Goal: Find specific page/section: Find specific page/section

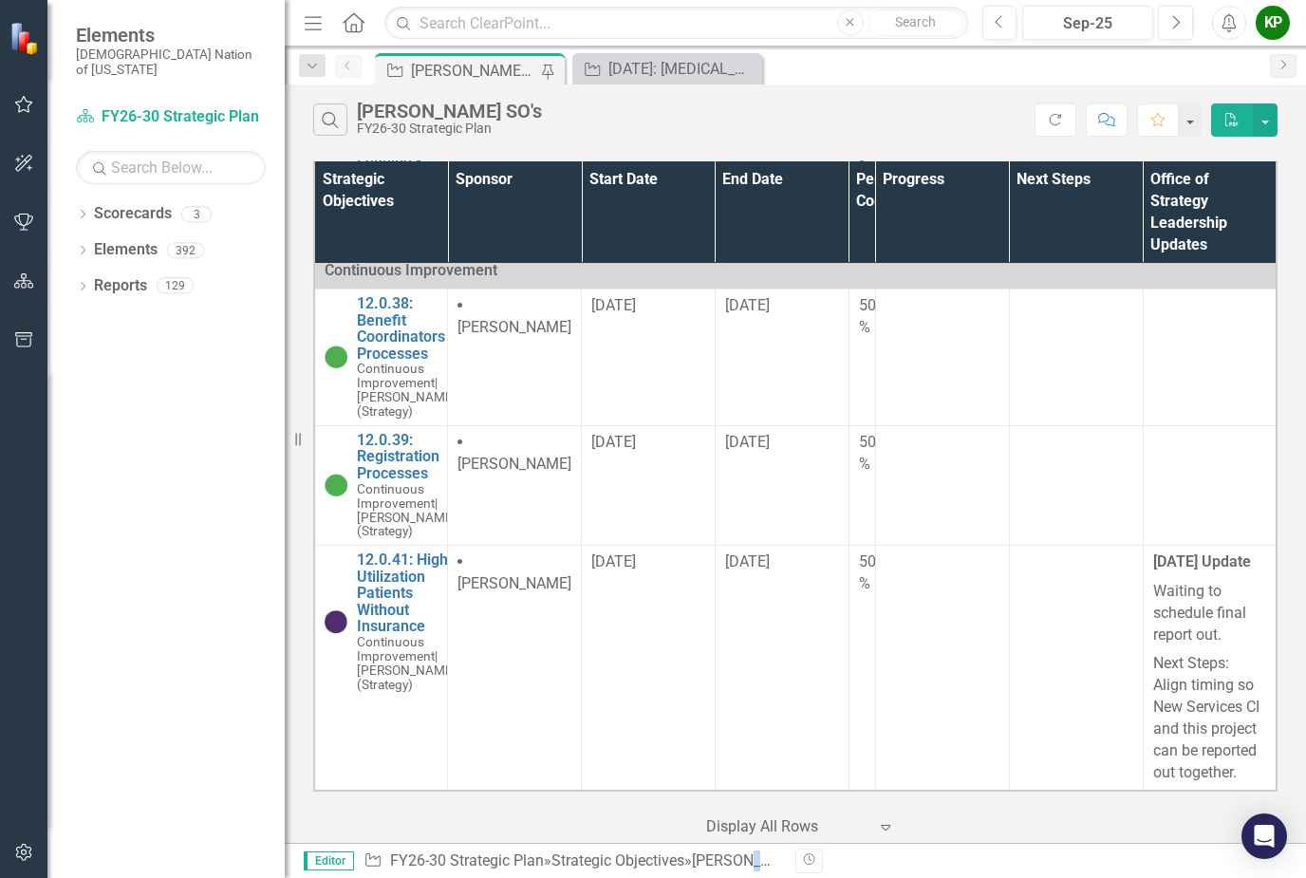
scroll to position [2327, 0]
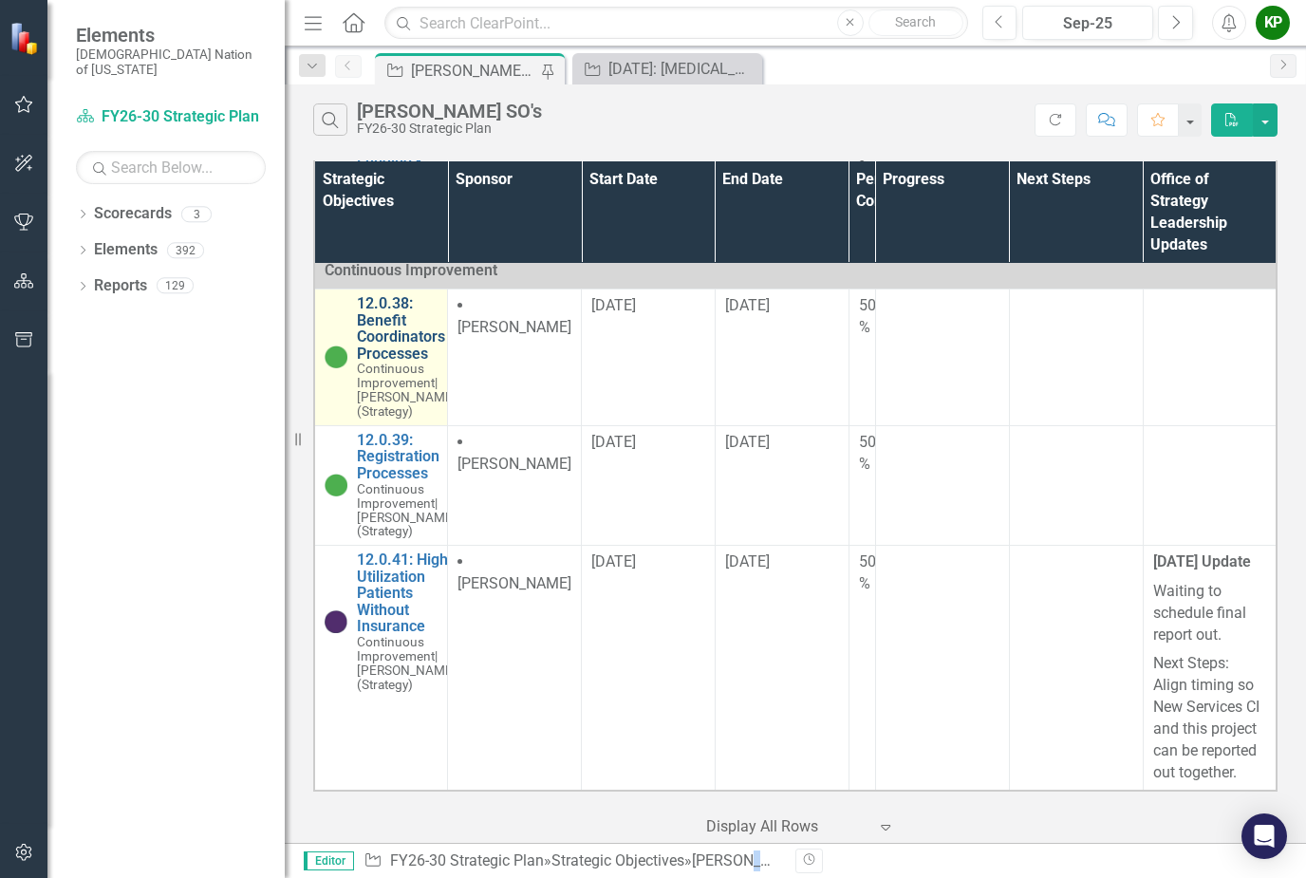
click at [401, 352] on link "12.0.38: Benefit Coordinators Processes" at bounding box center [407, 328] width 100 height 66
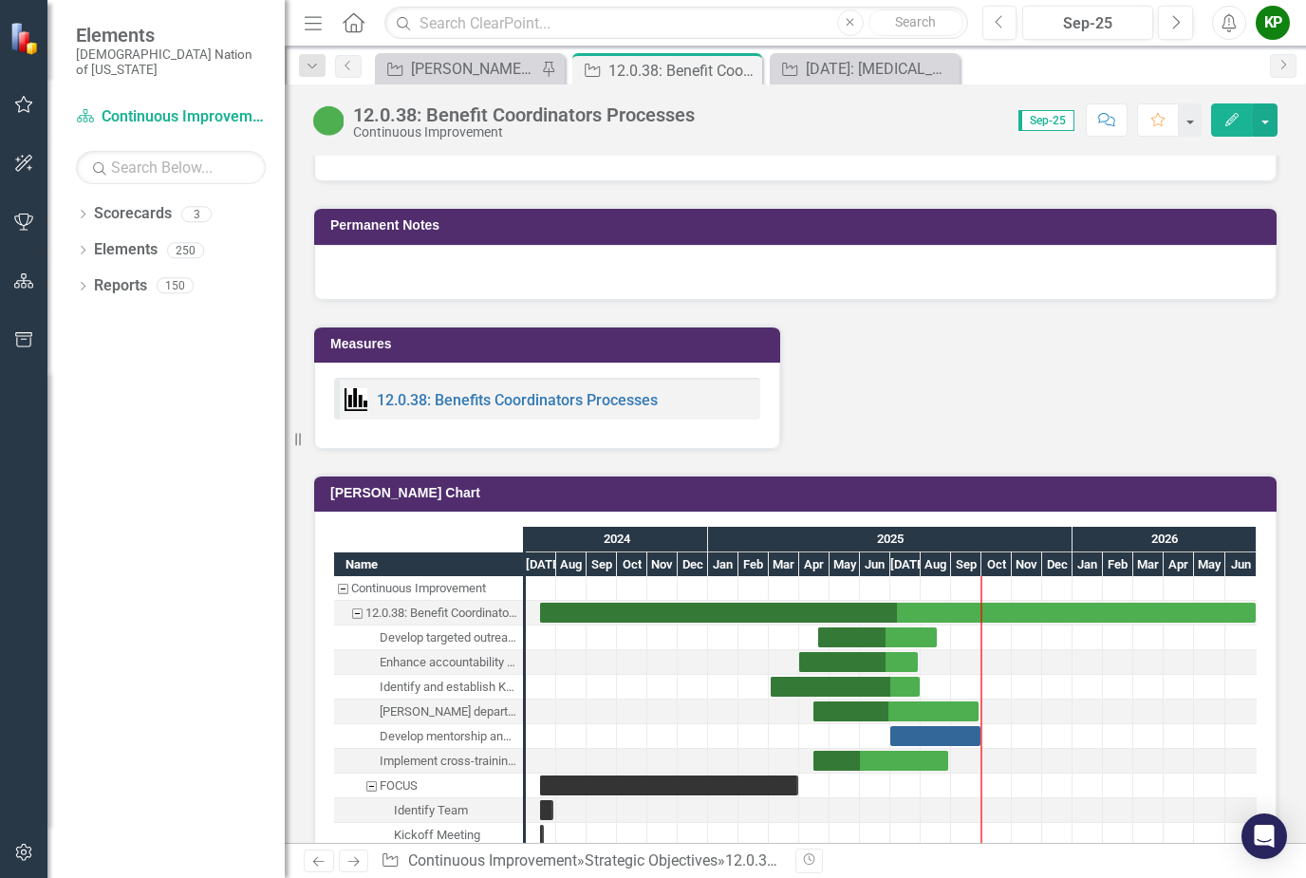
scroll to position [1797, 0]
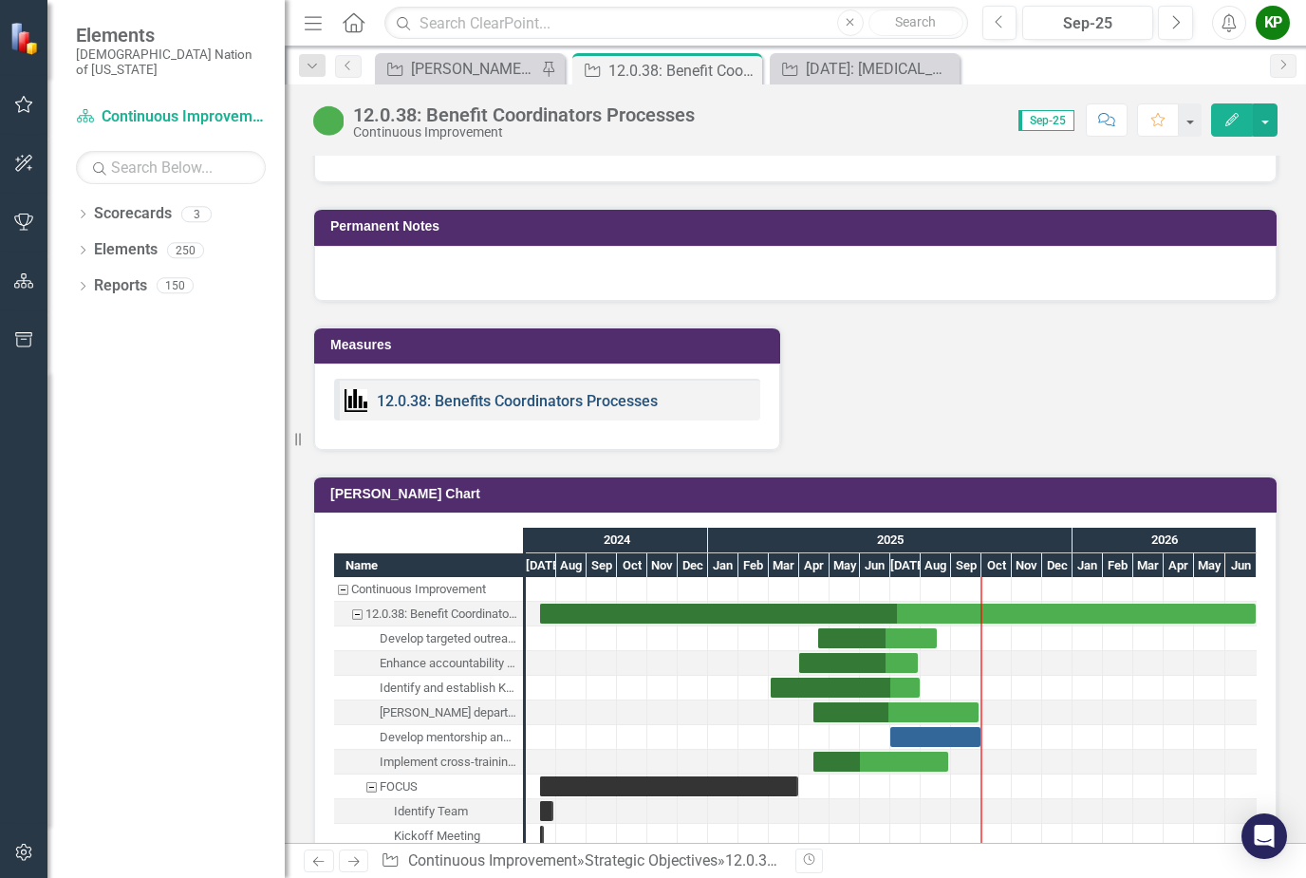
click at [520, 402] on link "12.0.38: Benefits Coordinators Processes" at bounding box center [517, 401] width 281 height 18
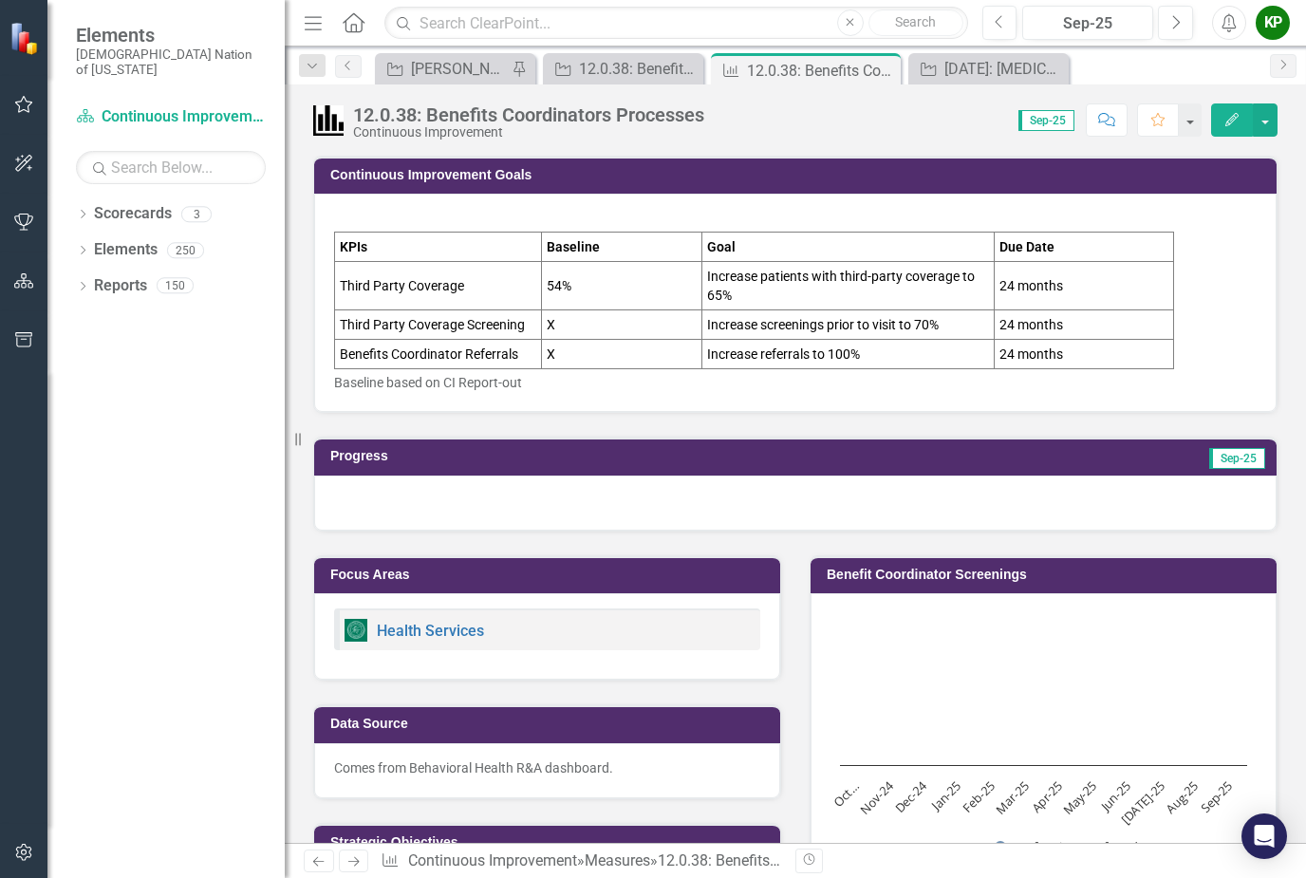
click at [543, 356] on td "X" at bounding box center [621, 354] width 160 height 29
click at [354, 274] on td "Third Party Coverage" at bounding box center [438, 286] width 207 height 48
click at [467, 68] on div "[PERSON_NAME] SO's" at bounding box center [459, 69] width 96 height 24
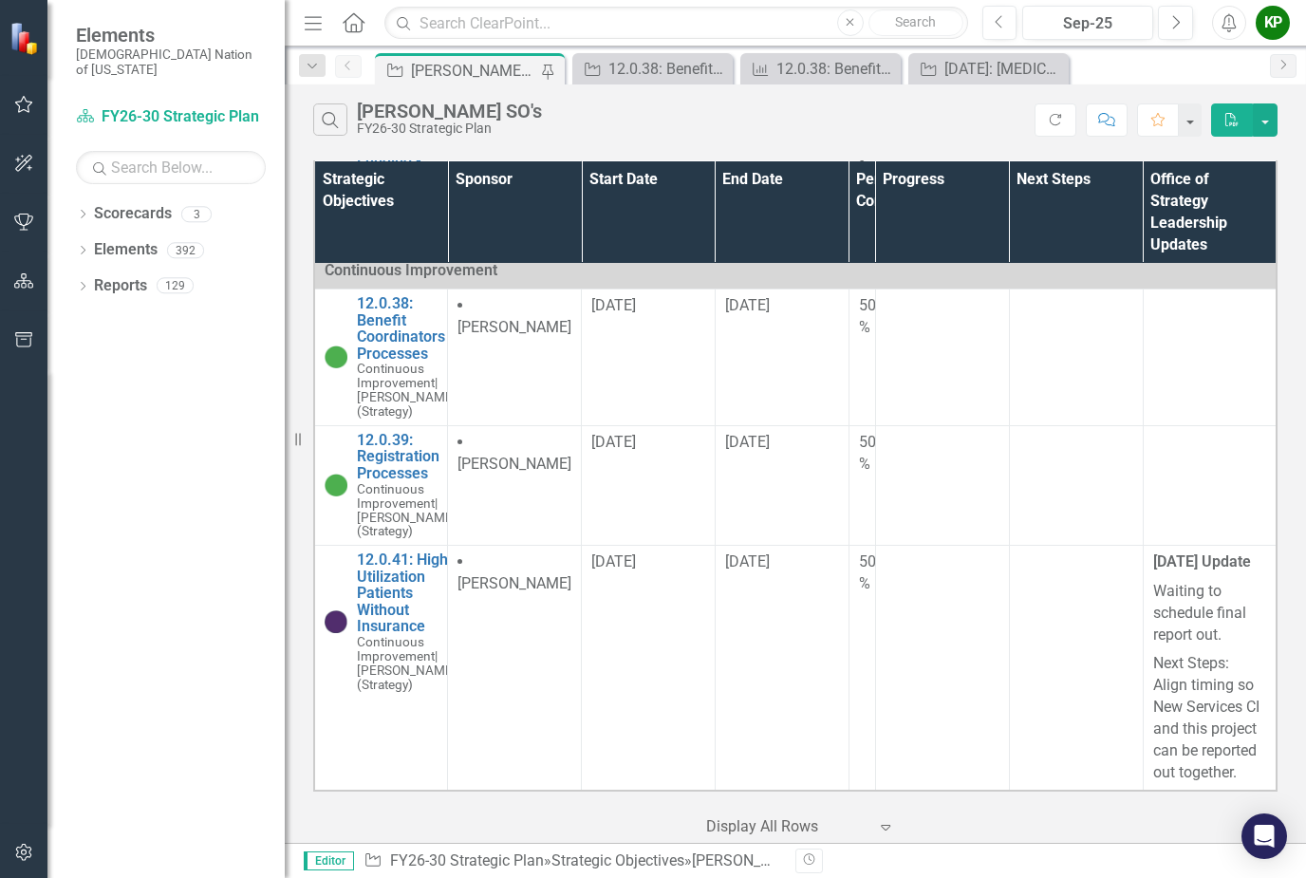
scroll to position [2221, 0]
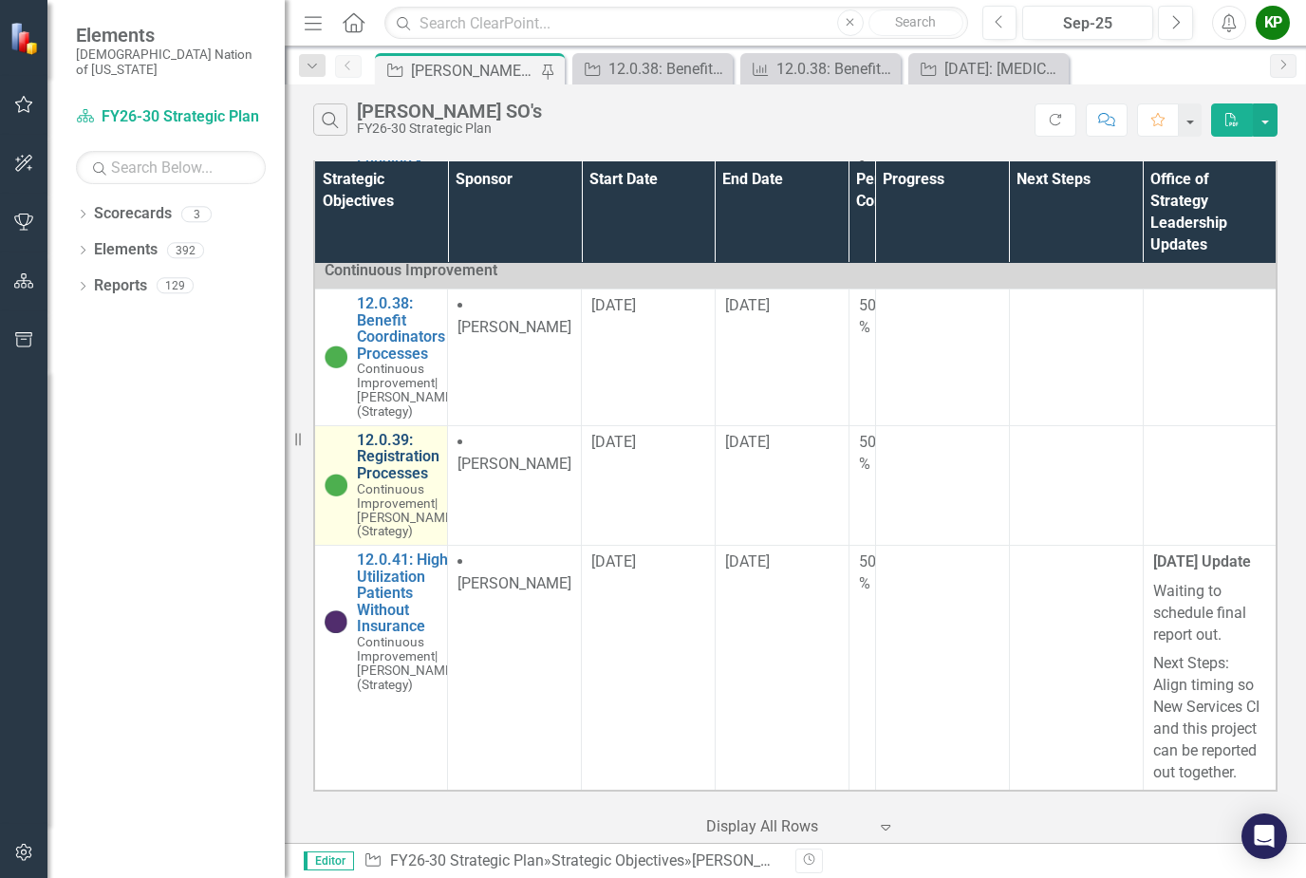
click at [394, 482] on link "12.0.39: Registration Processes" at bounding box center [407, 457] width 100 height 50
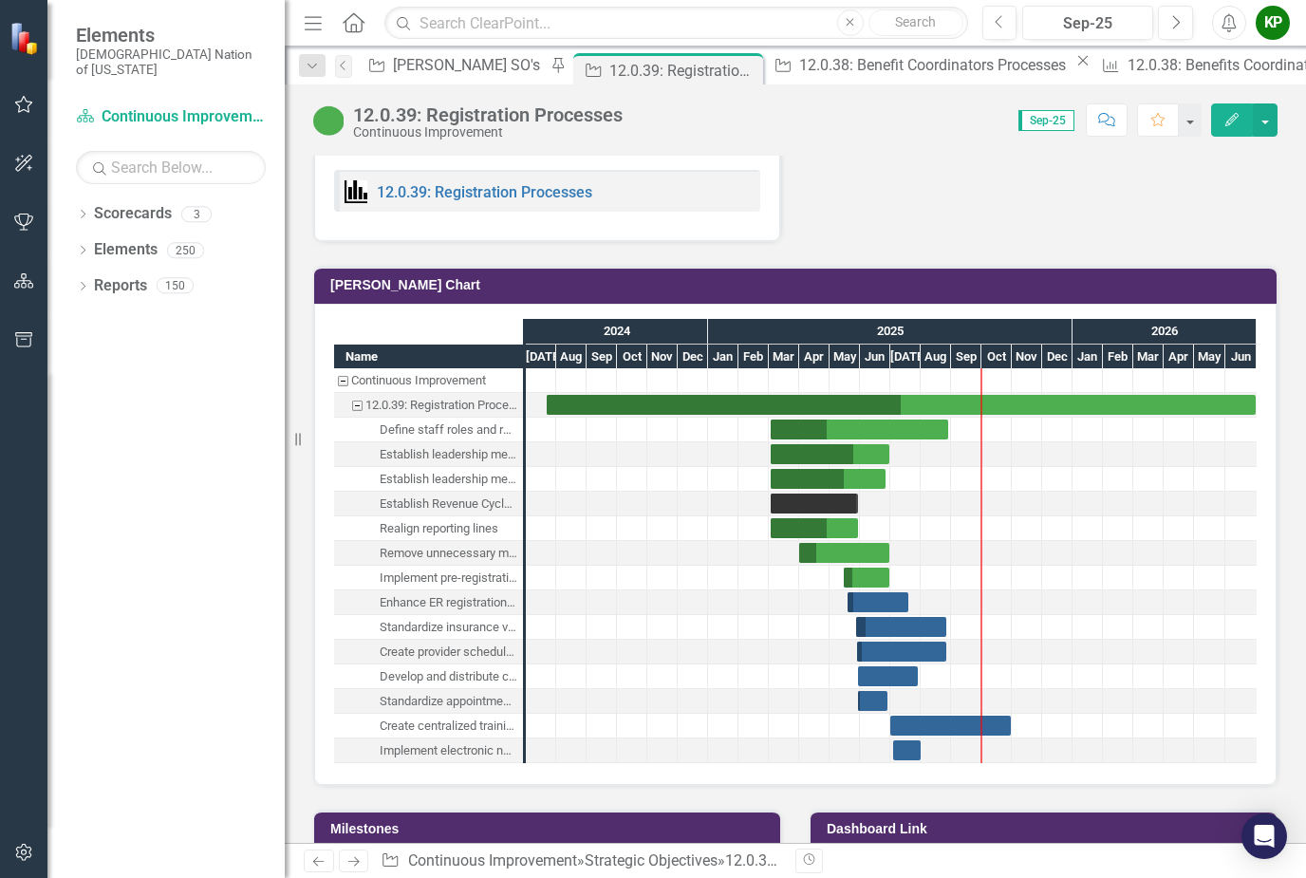
scroll to position [1968, 0]
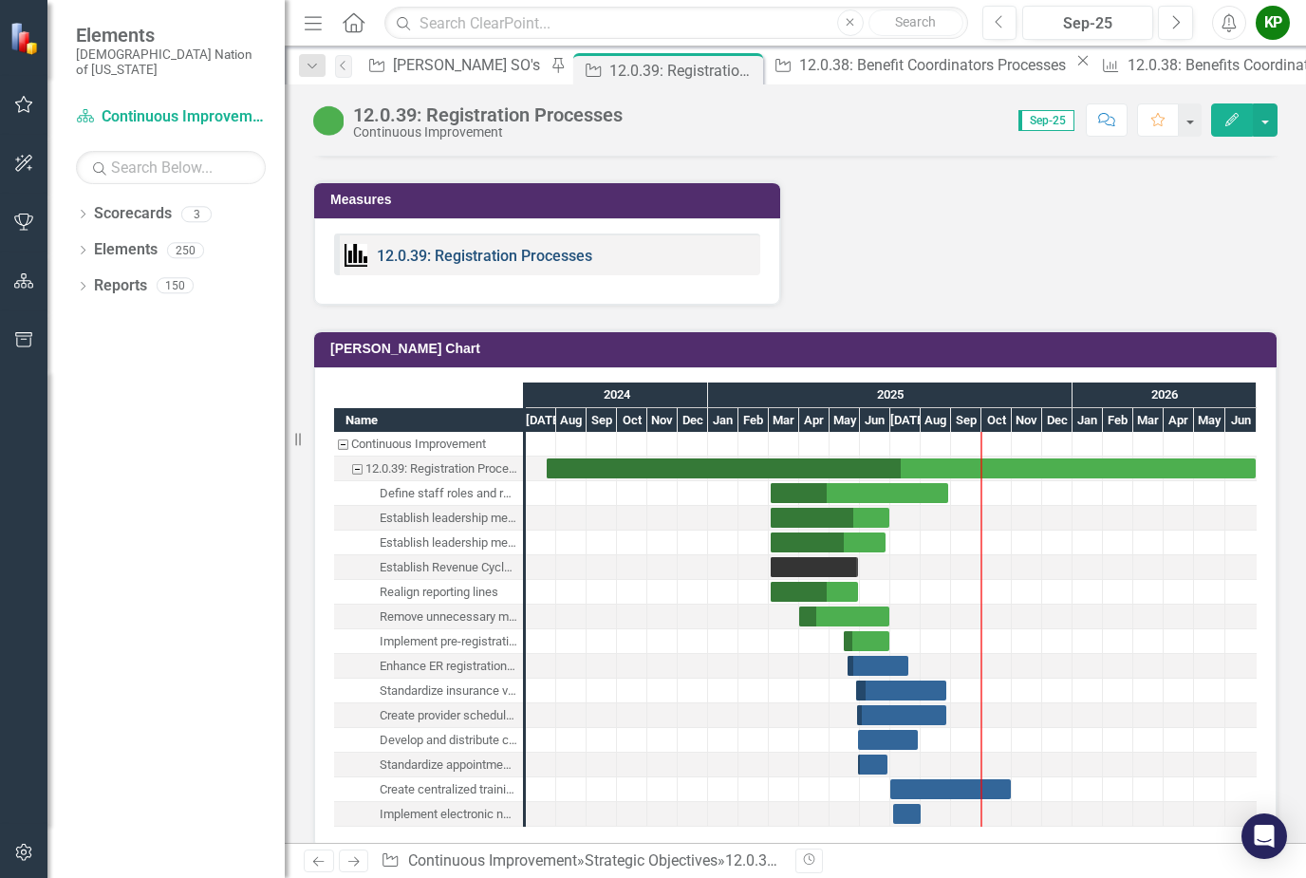
click at [535, 250] on link "12.0.39: Registration Processes" at bounding box center [484, 256] width 215 height 18
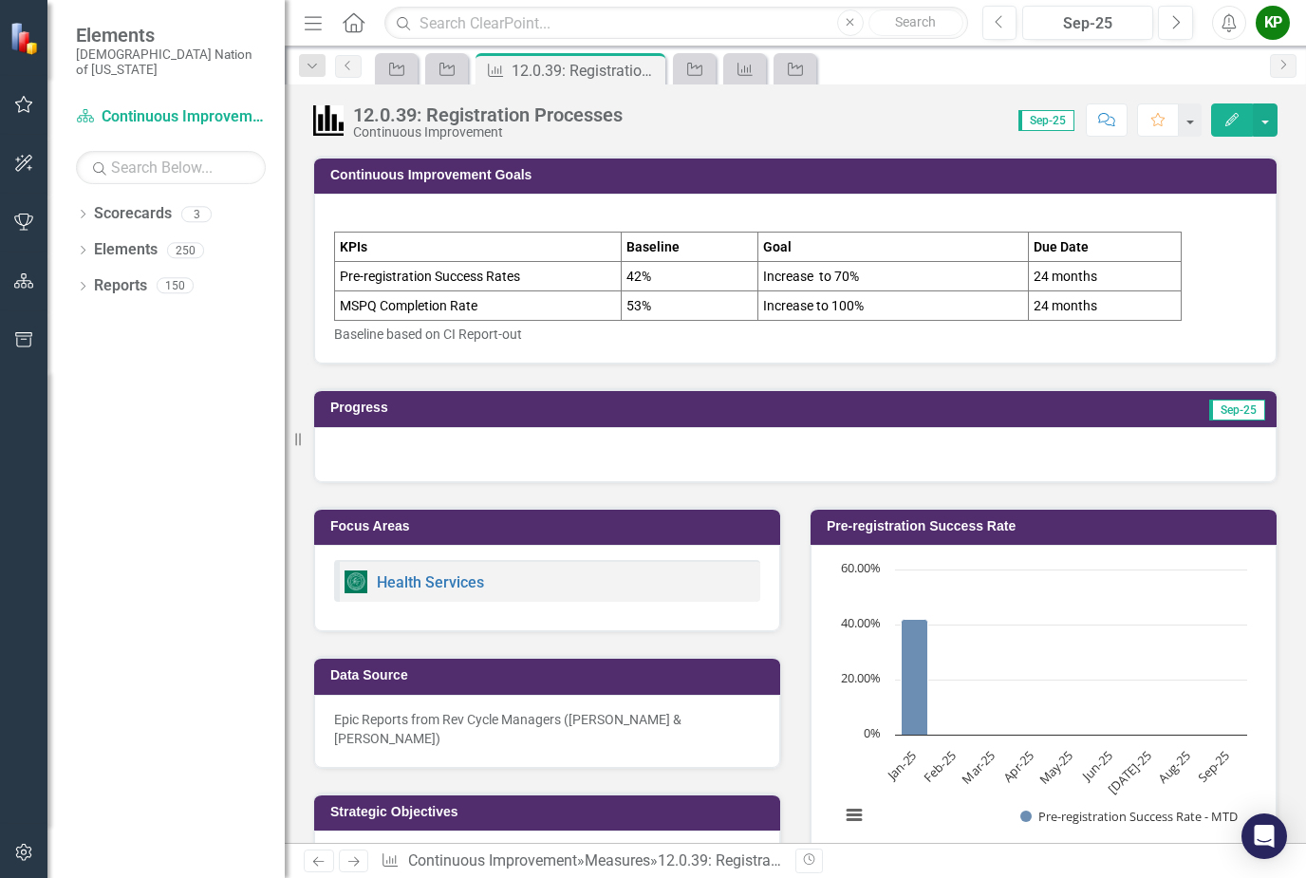
click at [316, 347] on div "KPIs Baseline Goal Due Date Pre-registration Success Rates 42% Increase to 70% …" at bounding box center [795, 279] width 962 height 170
click at [315, 304] on div "KPIs Baseline Goal Due Date Pre-registration Success Rates 42% Increase to 70% …" at bounding box center [795, 279] width 962 height 170
